Goal: Task Accomplishment & Management: Manage account settings

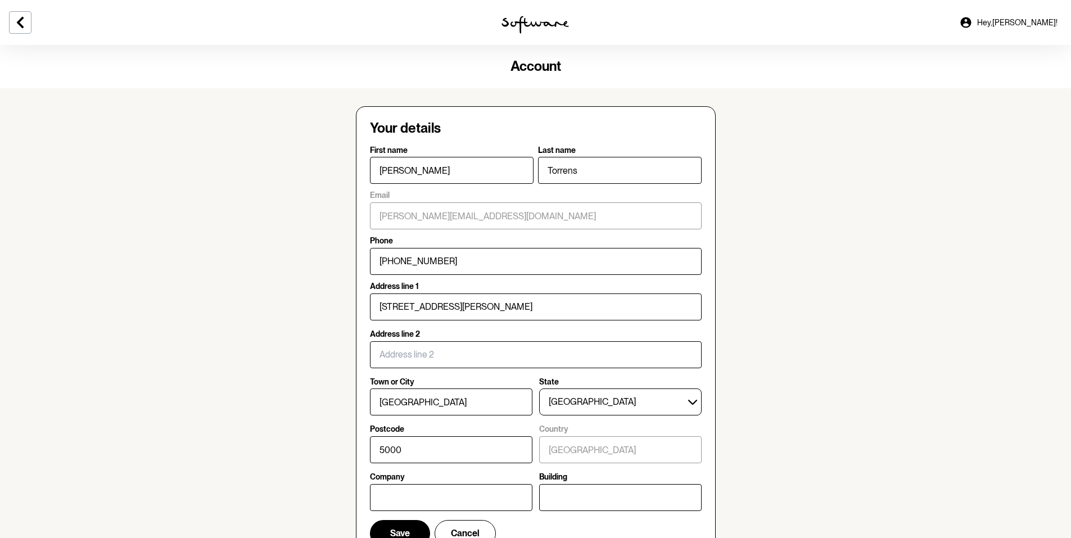
select select "SA"
